Goal: Task Accomplishment & Management: Manage account settings

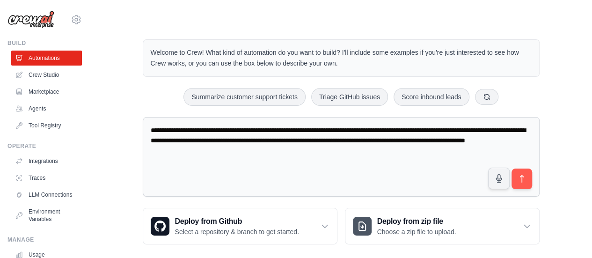
drag, startPoint x: 283, startPoint y: 156, endPoint x: 0, endPoint y: 83, distance: 292.5
click at [0, 84] on div "[PERSON_NAME][EMAIL_ADDRESS][DOMAIN_NAME] Settings Build Automations Crew Studio" at bounding box center [296, 134] width 592 height 269
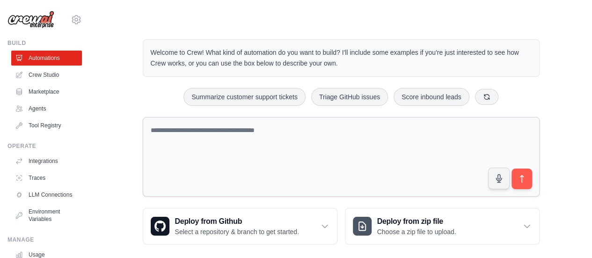
click at [40, 24] on img at bounding box center [30, 20] width 47 height 18
click at [71, 19] on icon at bounding box center [76, 19] width 11 height 11
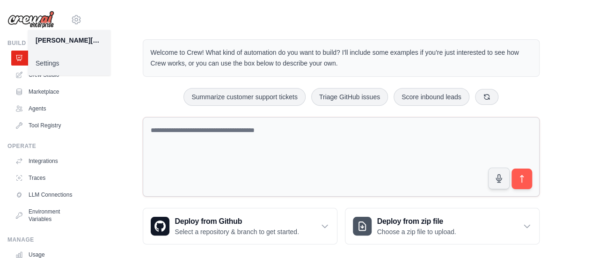
click at [47, 62] on link "Settings" at bounding box center [69, 63] width 82 height 17
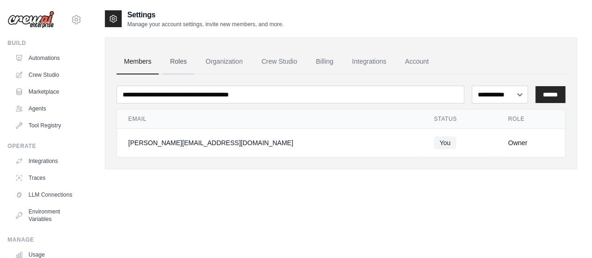
click at [178, 58] on link "Roles" at bounding box center [178, 61] width 32 height 25
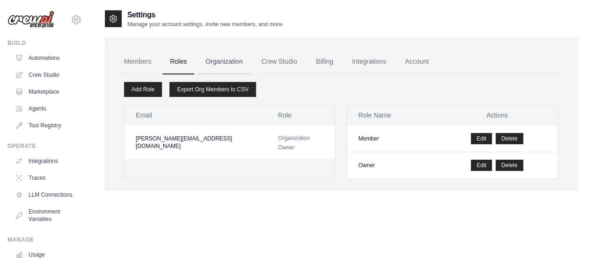
click at [217, 60] on link "Organization" at bounding box center [224, 61] width 52 height 25
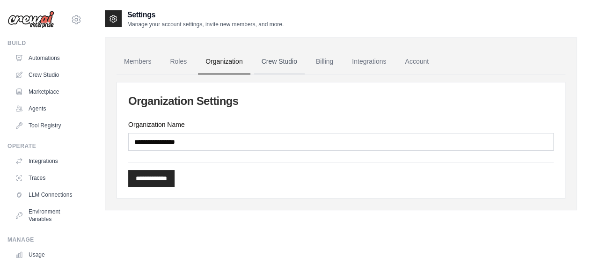
click at [284, 60] on link "Crew Studio" at bounding box center [279, 61] width 51 height 25
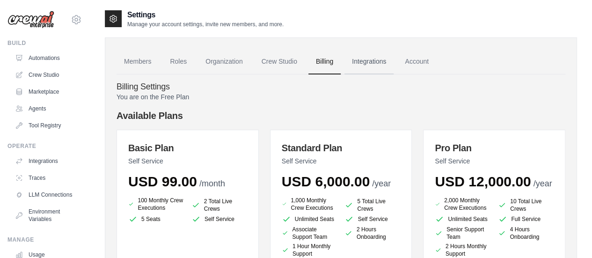
click at [374, 63] on link "Integrations" at bounding box center [369, 61] width 49 height 25
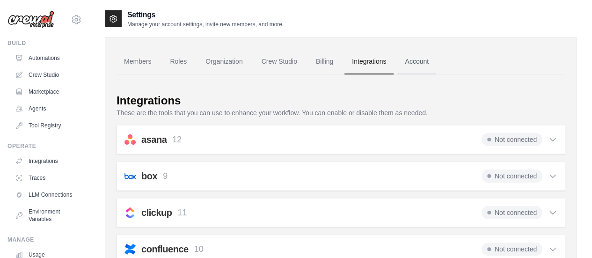
click at [407, 63] on link "Account" at bounding box center [416, 61] width 39 height 25
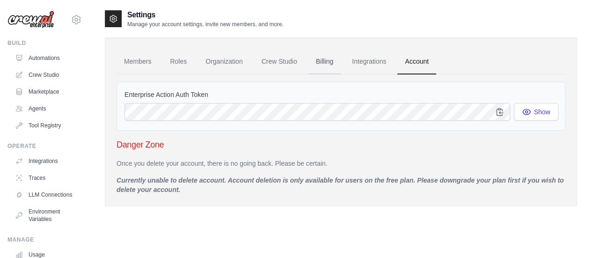
click at [328, 60] on link "Billing" at bounding box center [324, 61] width 32 height 25
